Goal: Task Accomplishment & Management: Manage account settings

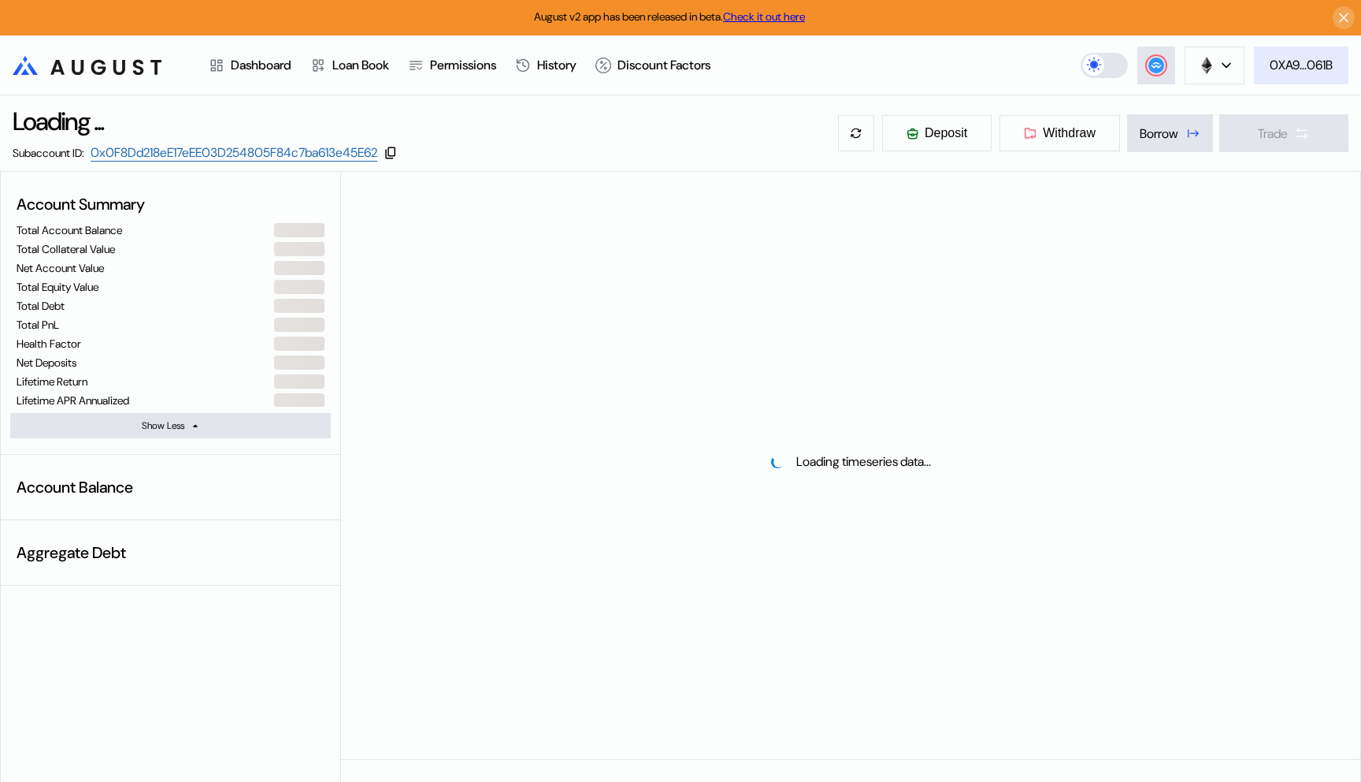
click at [1289, 59] on div "0XA9...061B" at bounding box center [1301, 65] width 63 height 17
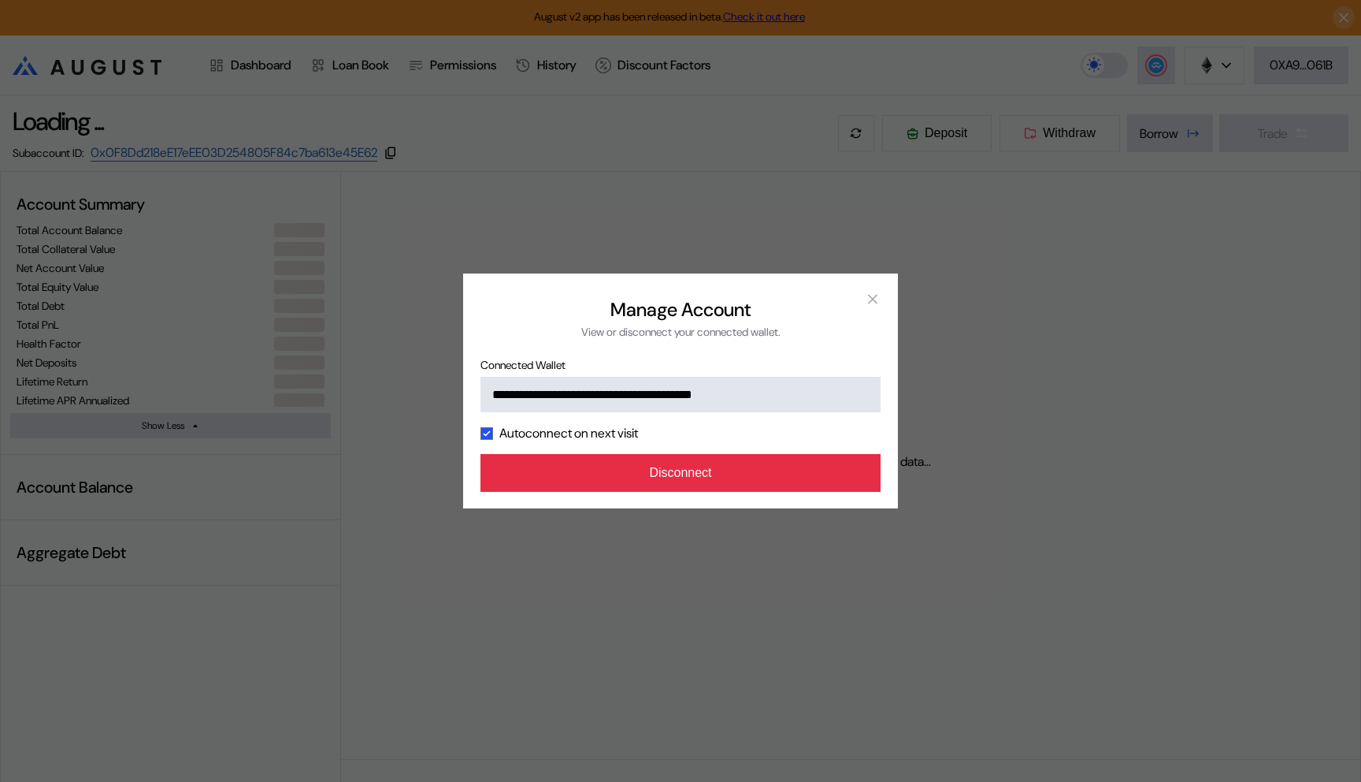
click at [723, 481] on button "Disconnect" at bounding box center [681, 473] width 400 height 38
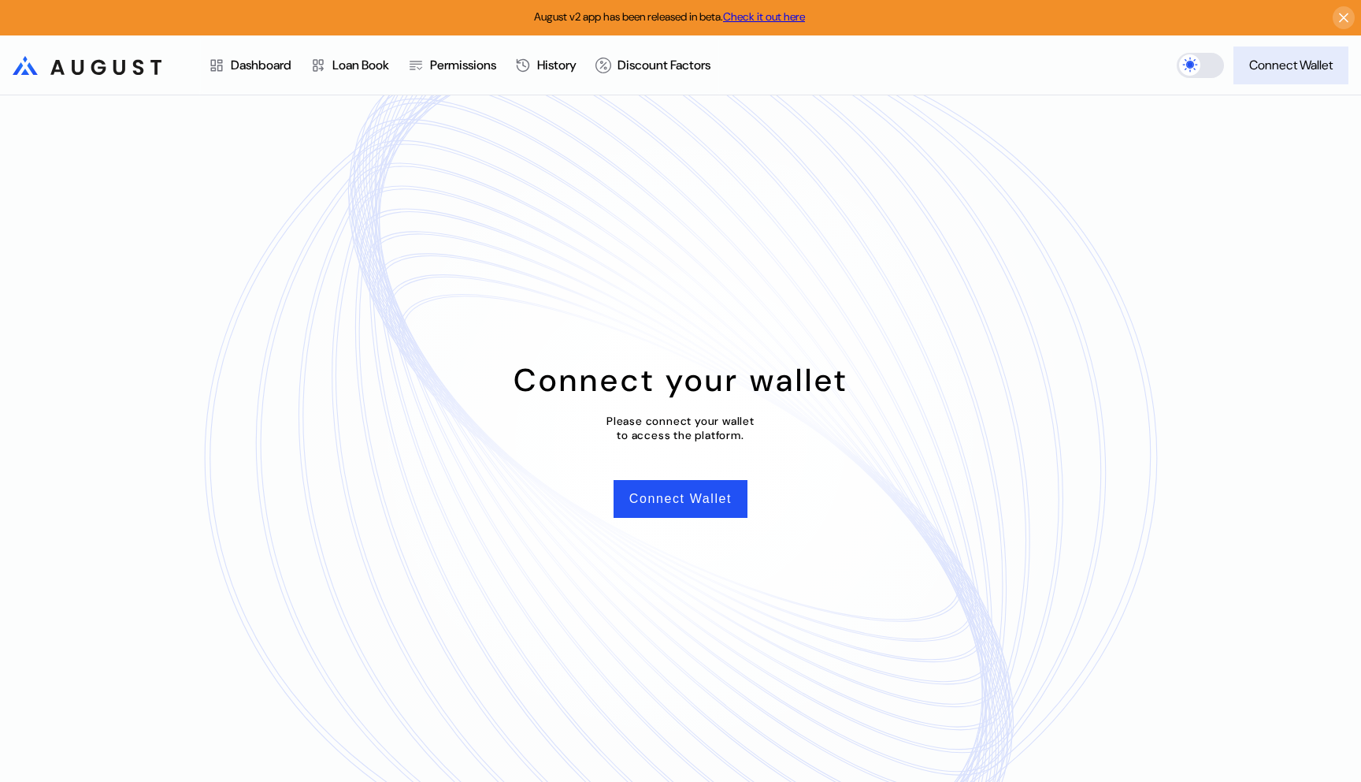
click at [1305, 59] on div "Connect Wallet" at bounding box center [1292, 65] width 84 height 17
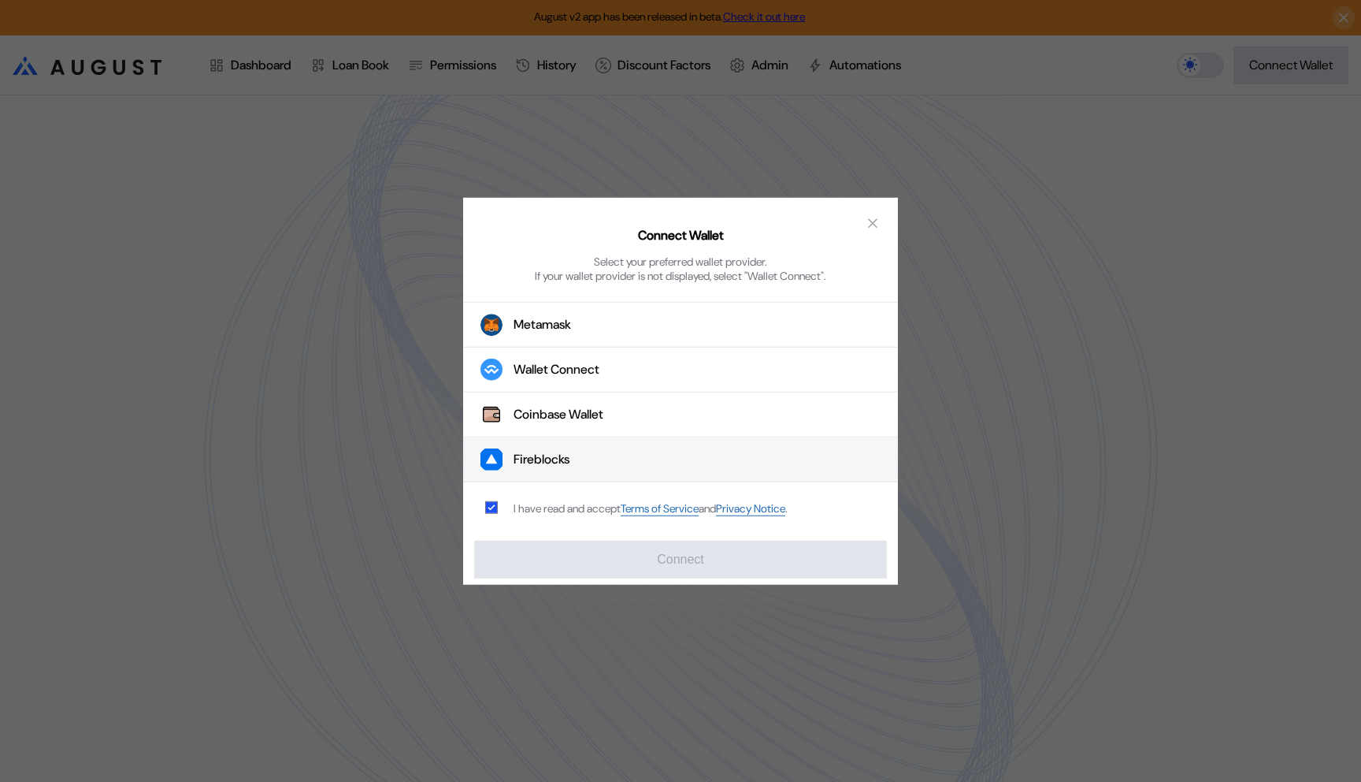
click at [595, 448] on button "Fireblocks" at bounding box center [680, 459] width 435 height 45
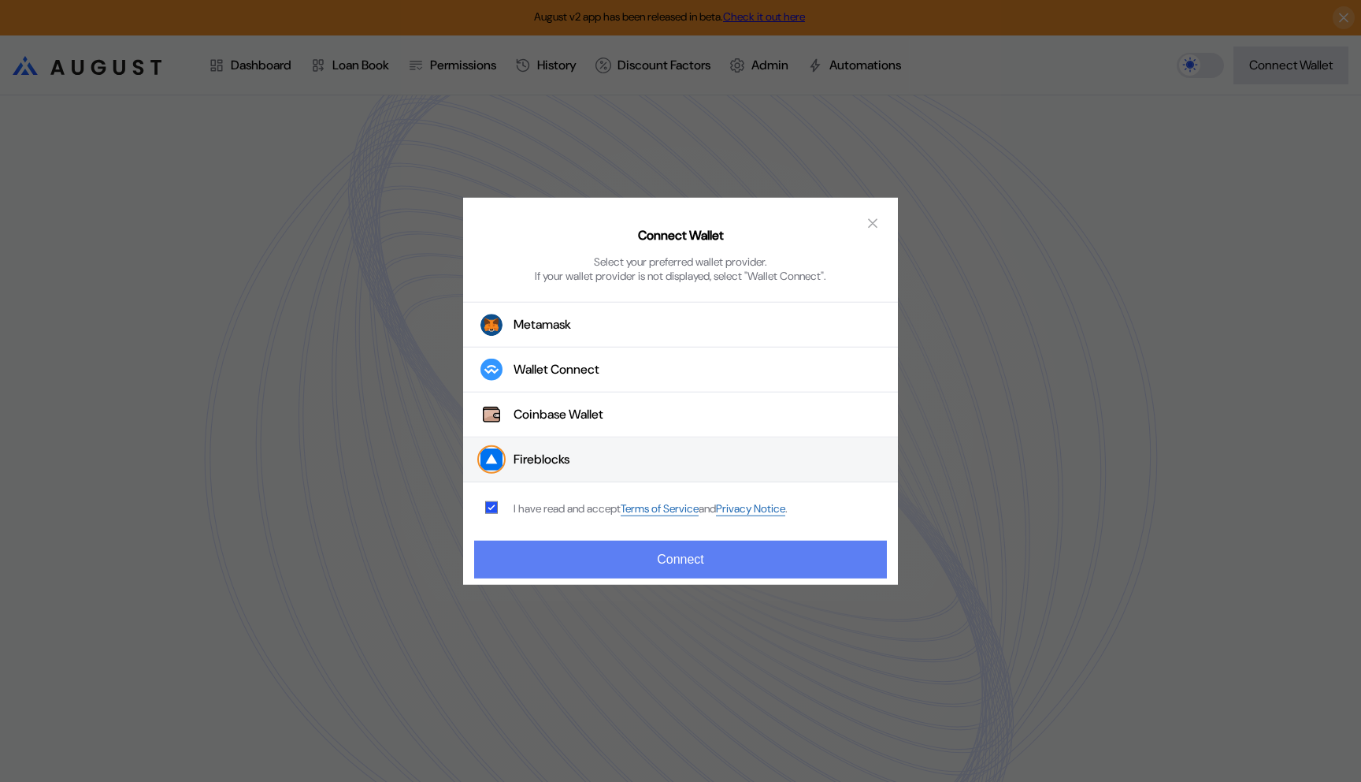
click at [594, 557] on button "Connect" at bounding box center [680, 559] width 413 height 38
